Goal: Entertainment & Leisure: Consume media (video, audio)

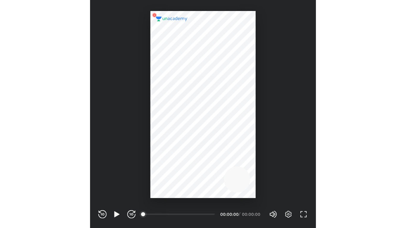
scroll to position [197, 195]
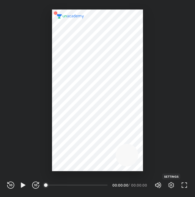
click at [172, 183] on icon "button" at bounding box center [171, 185] width 7 height 7
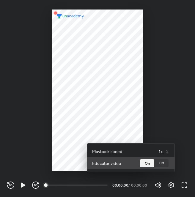
click at [161, 166] on div "Off" at bounding box center [161, 163] width 14 height 8
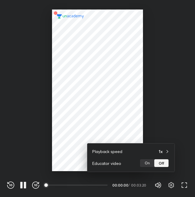
click at [106, 106] on div at bounding box center [97, 98] width 195 height 197
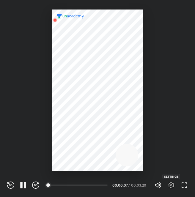
click at [171, 184] on icon "button" at bounding box center [171, 185] width 2 height 2
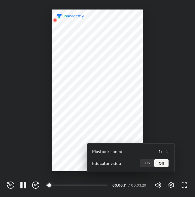
click at [171, 130] on div at bounding box center [97, 98] width 195 height 197
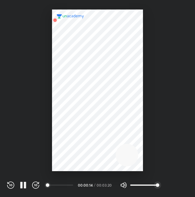
click at [181, 186] on icon "button" at bounding box center [184, 185] width 7 height 7
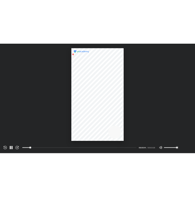
scroll to position [228, 406]
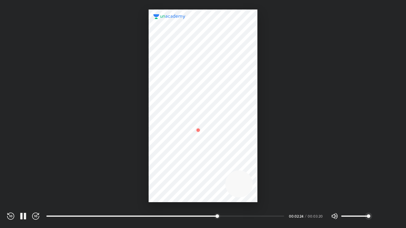
click at [195, 64] on div at bounding box center [203, 106] width 108 height 193
click at [195, 169] on div at bounding box center [203, 101] width 406 height 202
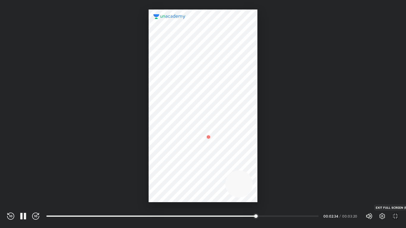
click at [195, 197] on icon "button" at bounding box center [395, 216] width 7 height 7
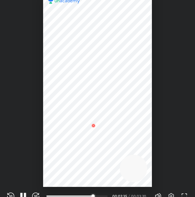
scroll to position [197, 195]
